Goal: Information Seeking & Learning: Learn about a topic

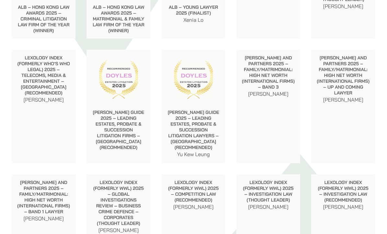
scroll to position [870, 0]
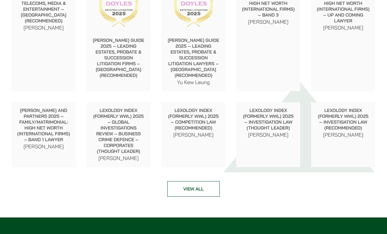
click at [181, 189] on link "View all" at bounding box center [193, 189] width 52 height 16
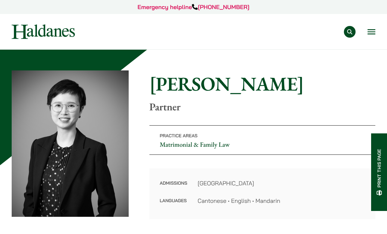
click at [373, 34] on button "Open menu" at bounding box center [372, 31] width 8 height 5
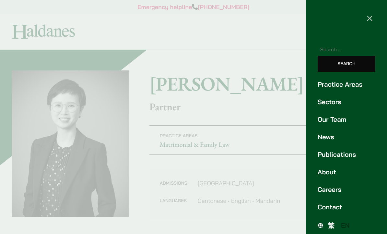
click at [366, 88] on link "Practice Areas" at bounding box center [347, 84] width 58 height 10
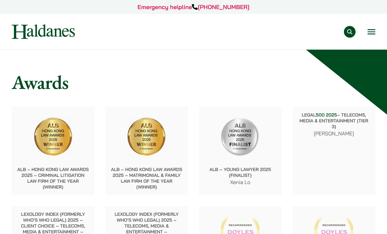
click at [365, 36] on div "Practice Areas Antitrust and Competition Law Civil Litigation & Dispute Resolut…" at bounding box center [231, 32] width 290 height 12
click at [372, 34] on button "Open menu" at bounding box center [372, 31] width 8 height 5
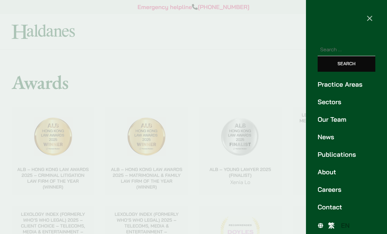
click at [350, 122] on link "Our Team" at bounding box center [347, 120] width 58 height 10
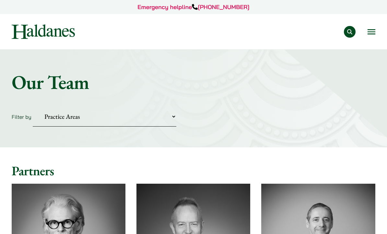
click at [46, 116] on select "Practice Areas Antitrust and Competition Civil Litigation & Dispute Resolution …" at bounding box center [105, 117] width 144 height 20
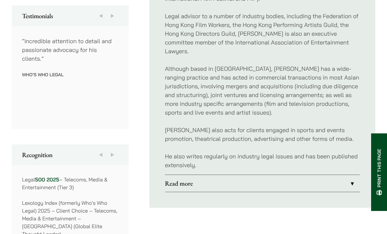
scroll to position [369, 0]
click at [174, 175] on link "Read more" at bounding box center [262, 183] width 195 height 17
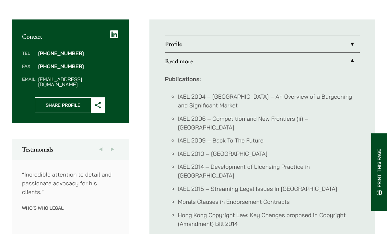
scroll to position [236, 0]
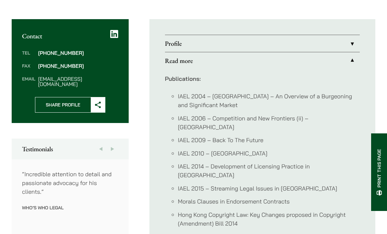
click at [110, 140] on button "Next" at bounding box center [113, 149] width 12 height 21
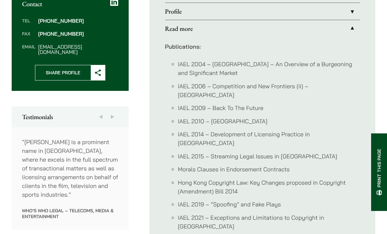
scroll to position [279, 0]
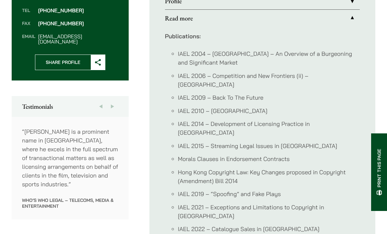
click at [114, 101] on button "Next" at bounding box center [113, 106] width 12 height 21
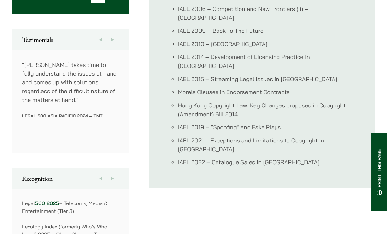
scroll to position [348, 0]
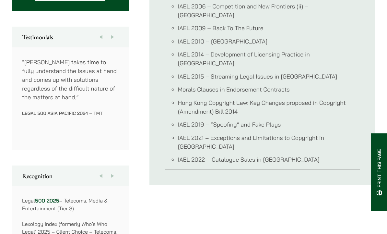
click at [114, 171] on button "Next" at bounding box center [113, 175] width 12 height 21
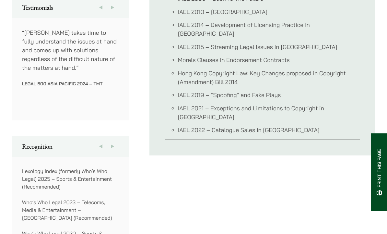
scroll to position [413, 0]
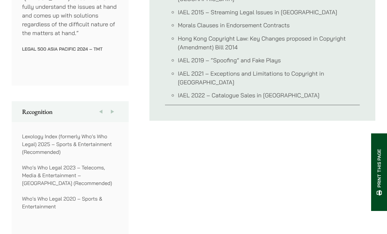
click at [112, 105] on button "Next" at bounding box center [113, 111] width 12 height 21
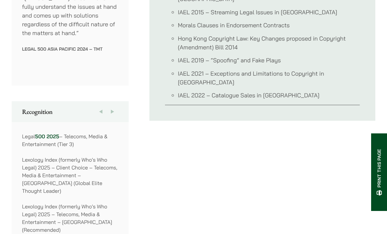
click at [118, 107] on button "Next" at bounding box center [113, 111] width 12 height 21
click at [118, 106] on button "Next" at bounding box center [113, 111] width 12 height 21
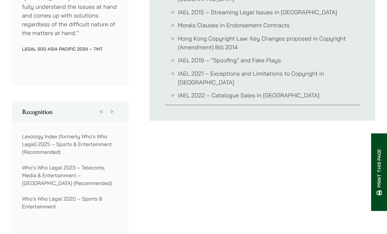
click at [105, 108] on button "Previous" at bounding box center [101, 111] width 12 height 21
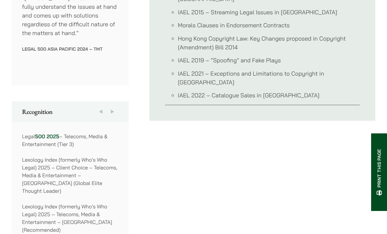
click at [57, 133] on link "500 2025" at bounding box center [47, 136] width 24 height 6
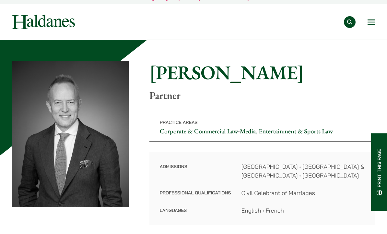
scroll to position [0, 0]
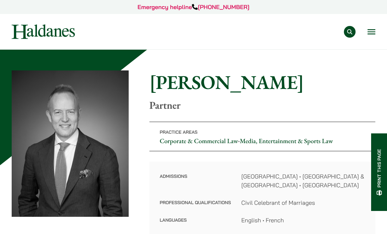
click at [368, 30] on button "Open menu" at bounding box center [372, 31] width 8 height 5
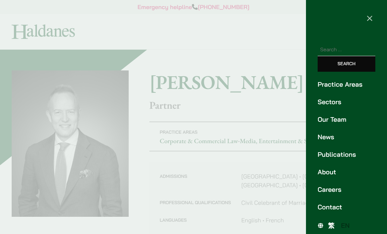
click at [271, 77] on div at bounding box center [193, 117] width 387 height 234
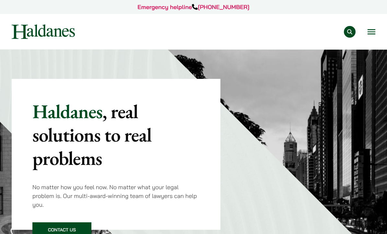
scroll to position [397, 0]
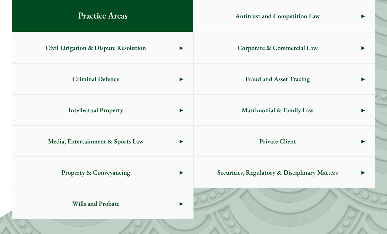
click at [307, 141] on span "Private Client" at bounding box center [278, 141] width 168 height 30
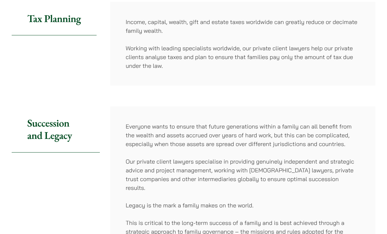
scroll to position [117, 0]
click at [44, 134] on h2 "Succession and Legacy" at bounding box center [56, 130] width 88 height 46
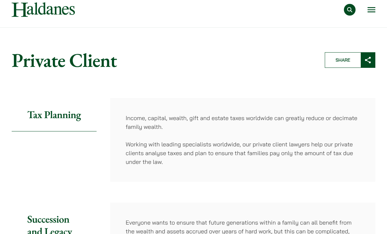
scroll to position [22, 0]
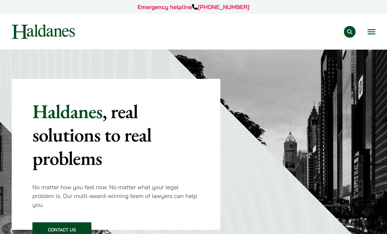
click at [370, 34] on button "Open menu" at bounding box center [372, 31] width 8 height 5
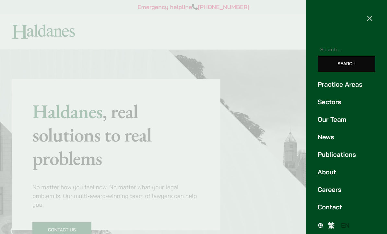
click at [344, 121] on link "Our Team" at bounding box center [347, 120] width 58 height 10
click at [370, 18] on span "×" at bounding box center [370, 17] width 7 height 13
